Goal: Information Seeking & Learning: Learn about a topic

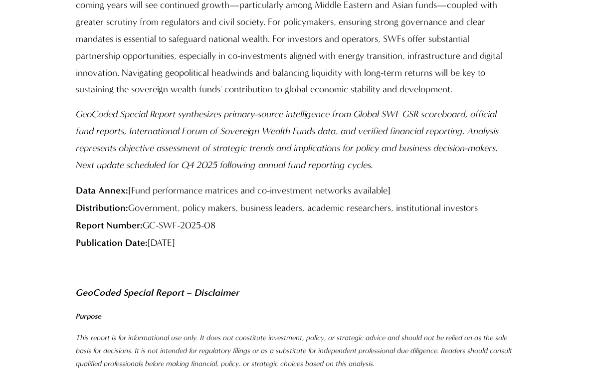
scroll to position [22306, 0]
drag, startPoint x: 216, startPoint y: 342, endPoint x: 118, endPoint y: 342, distance: 97.8
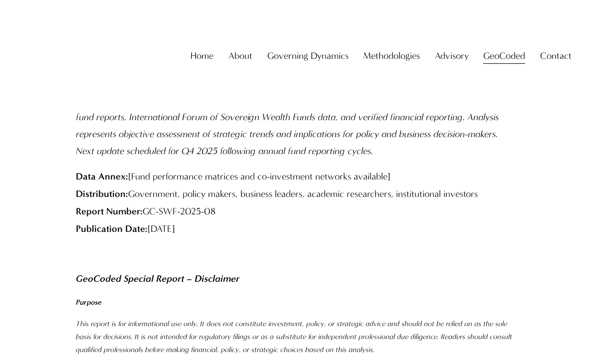
scroll to position [22320, 0]
copy p "[PERSON_NAME] & Co"
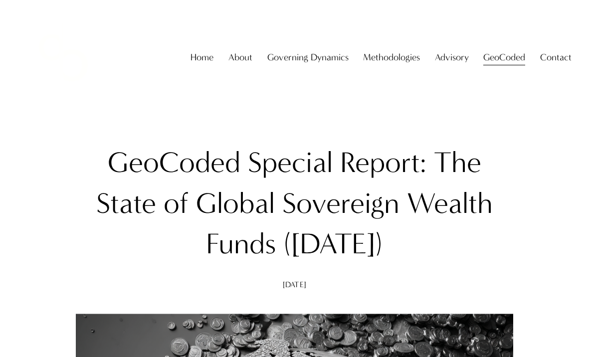
scroll to position [0, 0]
drag, startPoint x: 420, startPoint y: 241, endPoint x: 115, endPoint y: 161, distance: 314.8
click at [115, 161] on h1 "GeoCoded Special Report: The State of Global Sovereign Wealth Funds ([DATE])" at bounding box center [295, 204] width 438 height 123
copy h1 "GeoCoded Special Report: The State of Global Sovereign Wealth Funds ([DATE])"
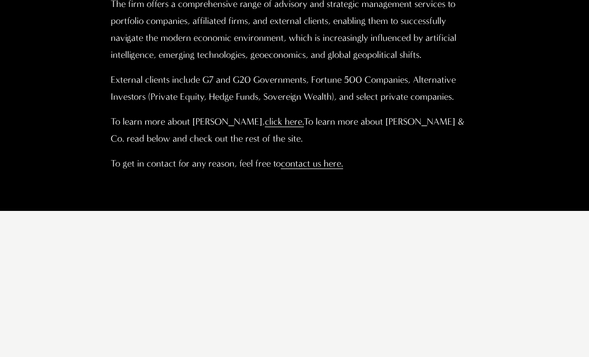
scroll to position [714, 0]
